Goal: Transaction & Acquisition: Book appointment/travel/reservation

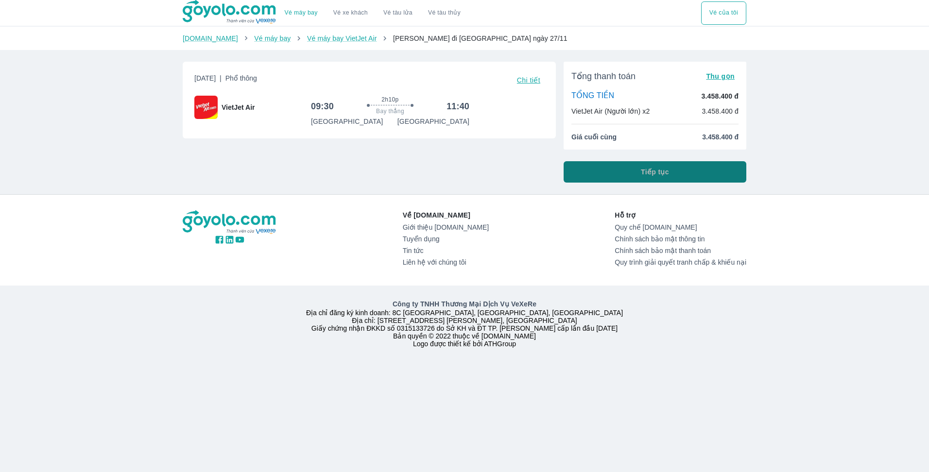
click at [651, 172] on span "Tiếp tục" at bounding box center [655, 172] width 28 height 10
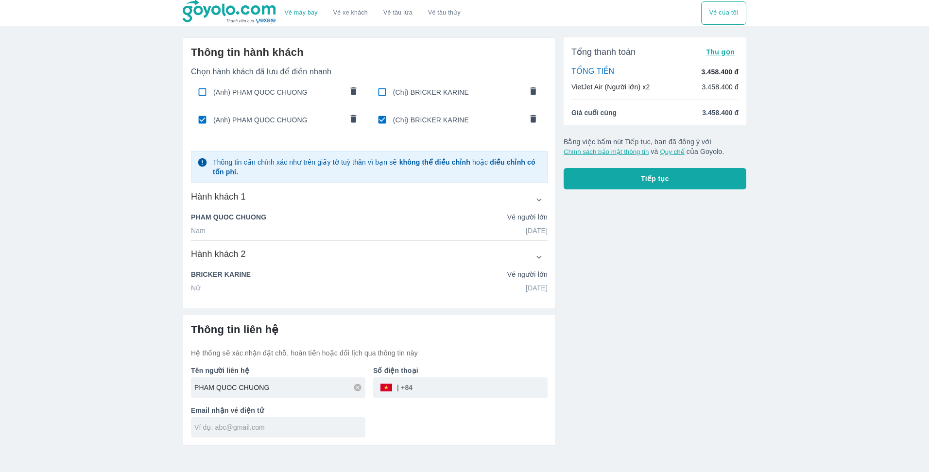
click at [422, 390] on input "tel" at bounding box center [479, 387] width 135 height 23
drag, startPoint x: 422, startPoint y: 390, endPoint x: 378, endPoint y: 391, distance: 43.2
click at [378, 391] on div "​" at bounding box center [460, 387] width 174 height 20
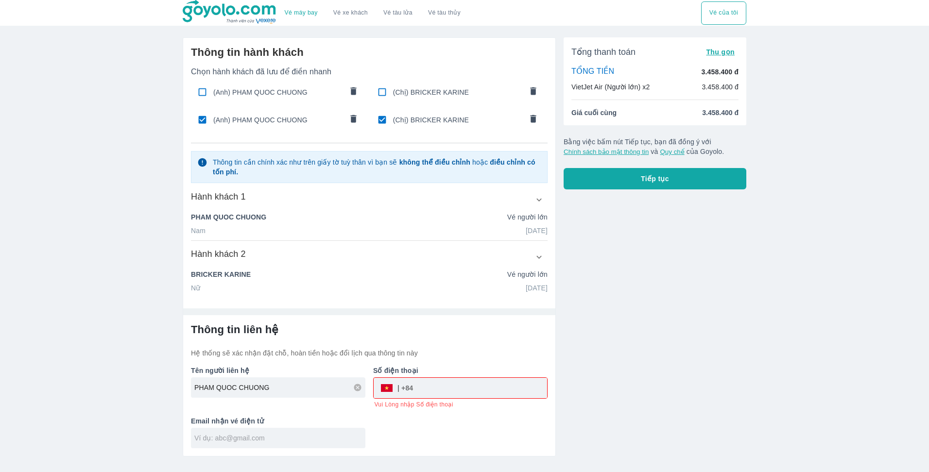
click at [214, 429] on div at bounding box center [278, 438] width 174 height 20
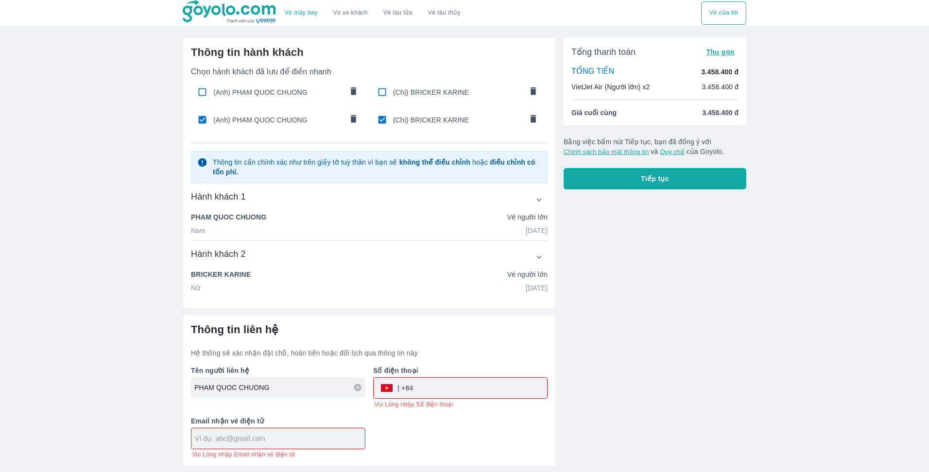
click at [398, 388] on div "​" at bounding box center [396, 388] width 34 height 0
drag, startPoint x: 426, startPoint y: 387, endPoint x: 384, endPoint y: 387, distance: 42.3
click at [384, 387] on div "​" at bounding box center [460, 388] width 173 height 20
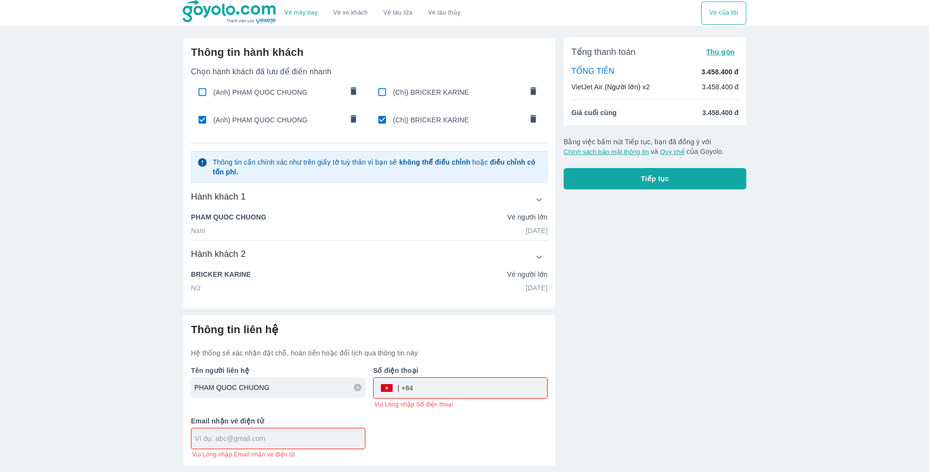
drag, startPoint x: 375, startPoint y: 388, endPoint x: 501, endPoint y: 382, distance: 126.5
click at [501, 382] on div "​" at bounding box center [460, 388] width 173 height 20
drag, startPoint x: 500, startPoint y: 382, endPoint x: 382, endPoint y: 389, distance: 118.2
click at [382, 389] on div "​" at bounding box center [460, 388] width 173 height 20
drag, startPoint x: 302, startPoint y: 437, endPoint x: 211, endPoint y: 446, distance: 91.7
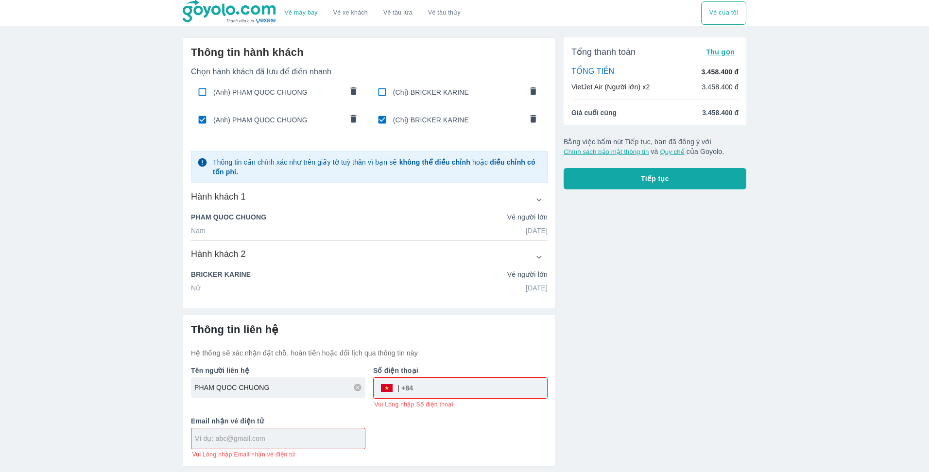
click at [211, 446] on div at bounding box center [277, 438] width 173 height 20
type input "Q"
type input "q"
